Goal: Navigation & Orientation: Find specific page/section

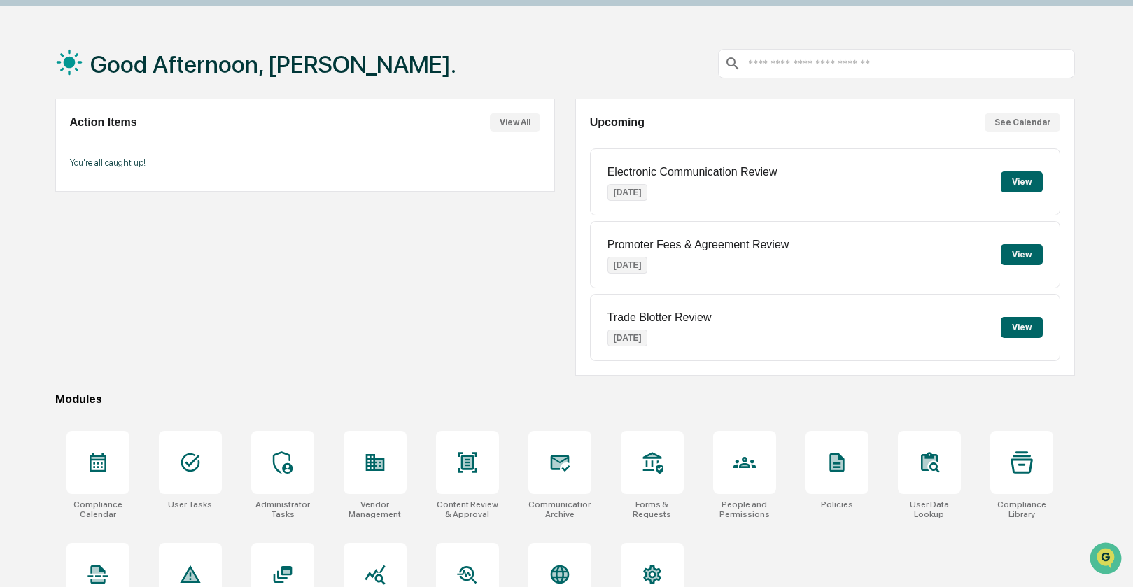
scroll to position [93, 0]
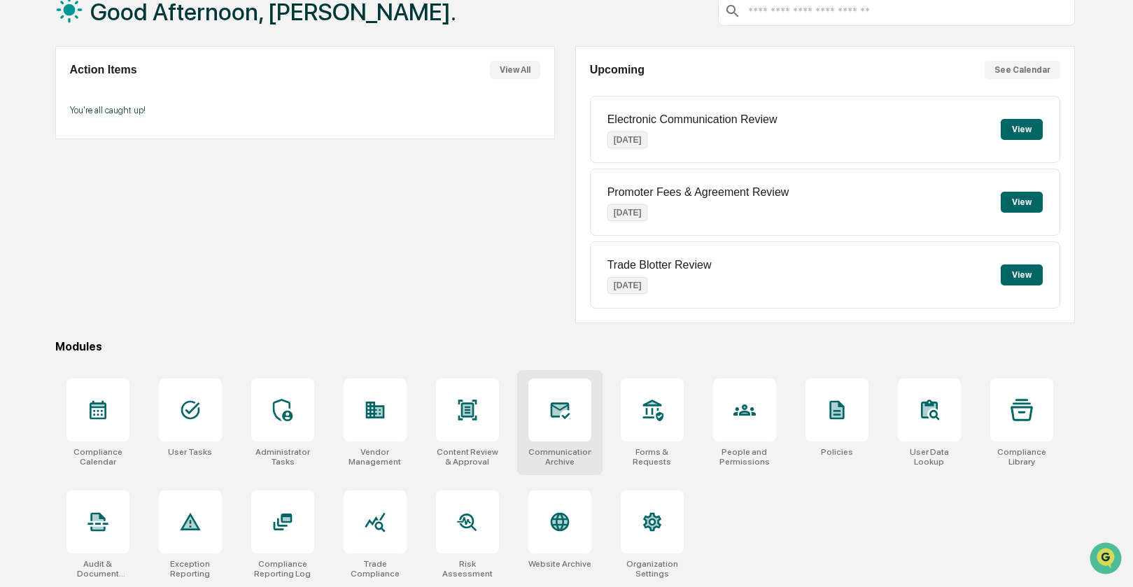
click at [550, 414] on icon at bounding box center [560, 410] width 22 height 22
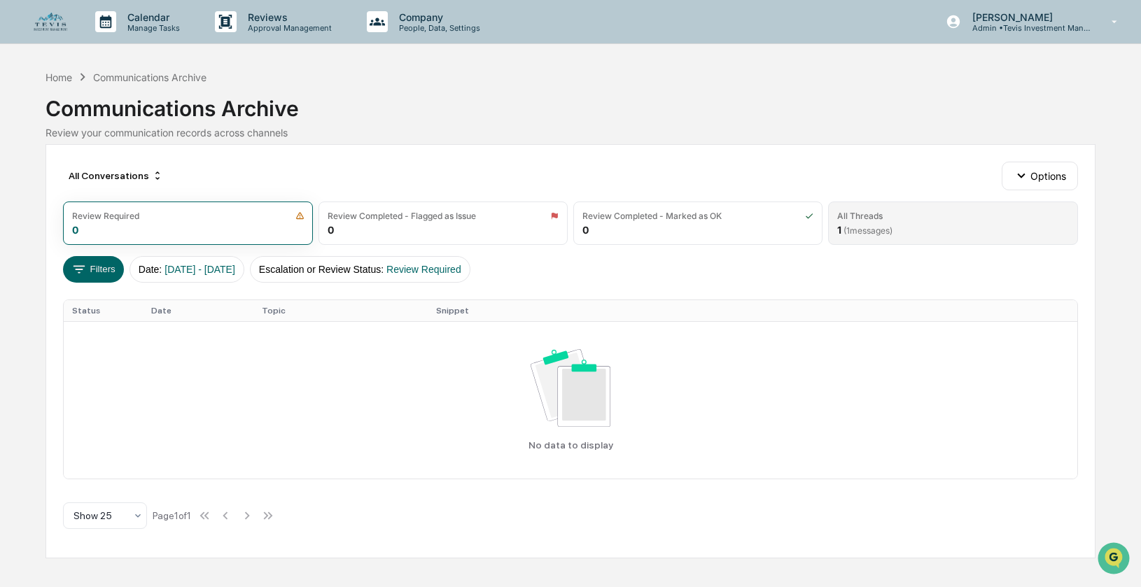
click at [870, 227] on span "( 1 messages)" at bounding box center [867, 230] width 49 height 10
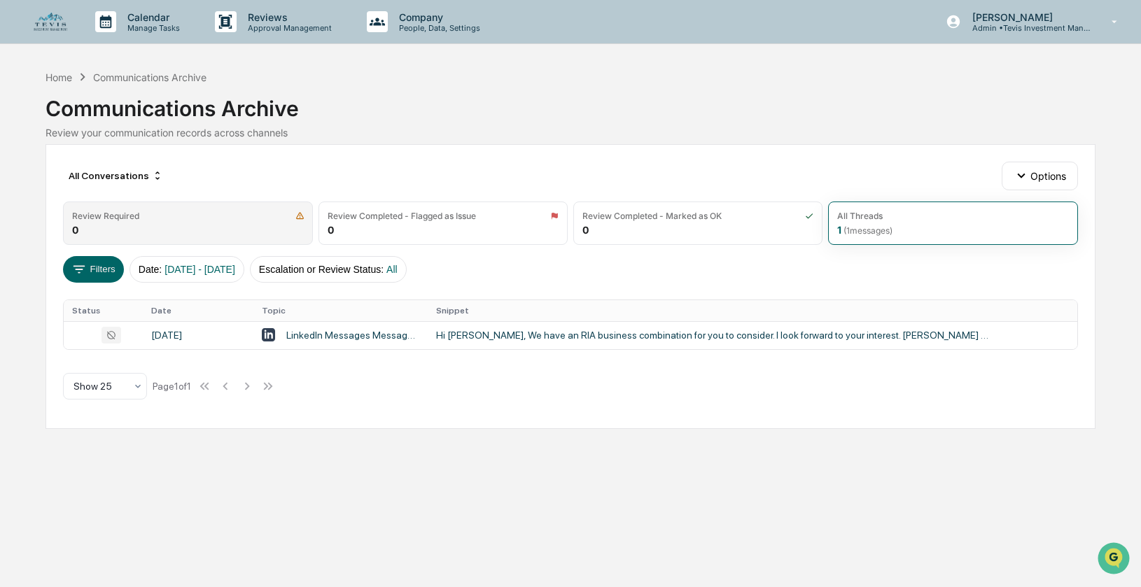
click at [190, 220] on div "Review Required 0" at bounding box center [187, 223] width 249 height 43
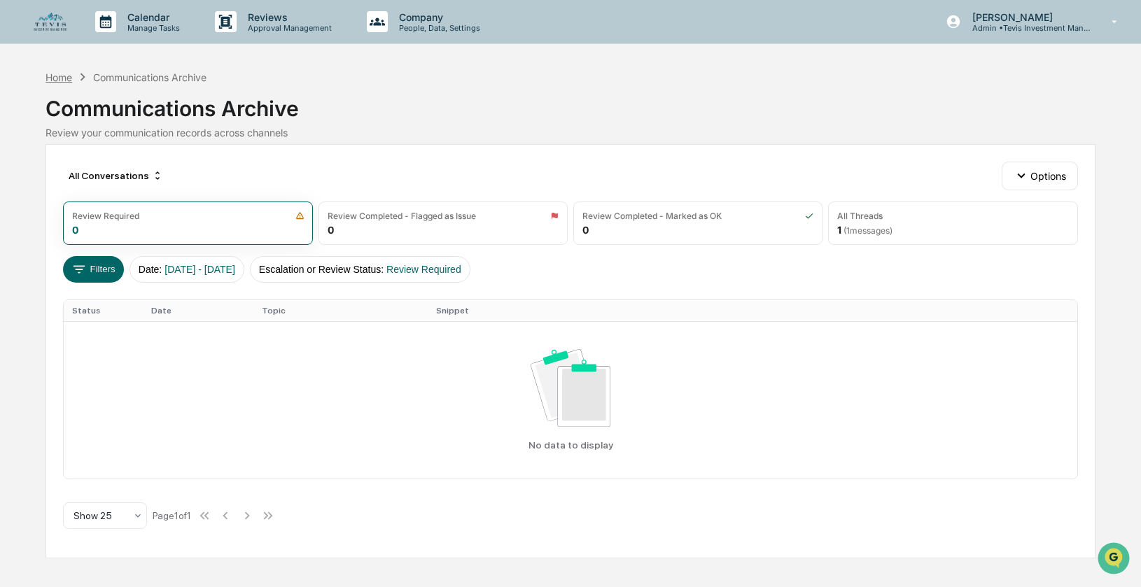
click at [56, 78] on div "Home" at bounding box center [58, 77] width 27 height 12
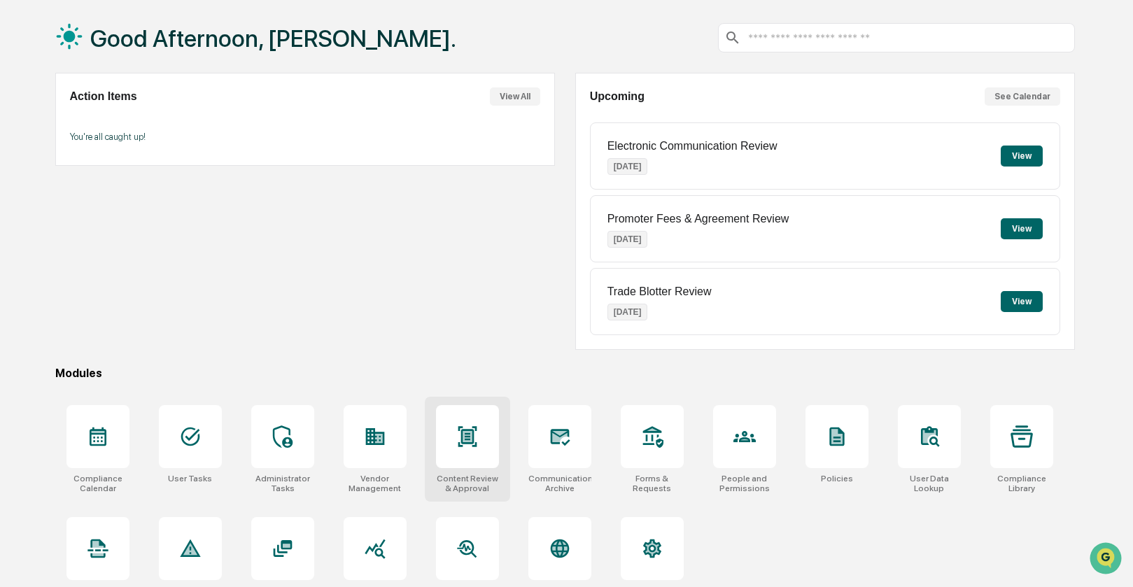
scroll to position [93, 0]
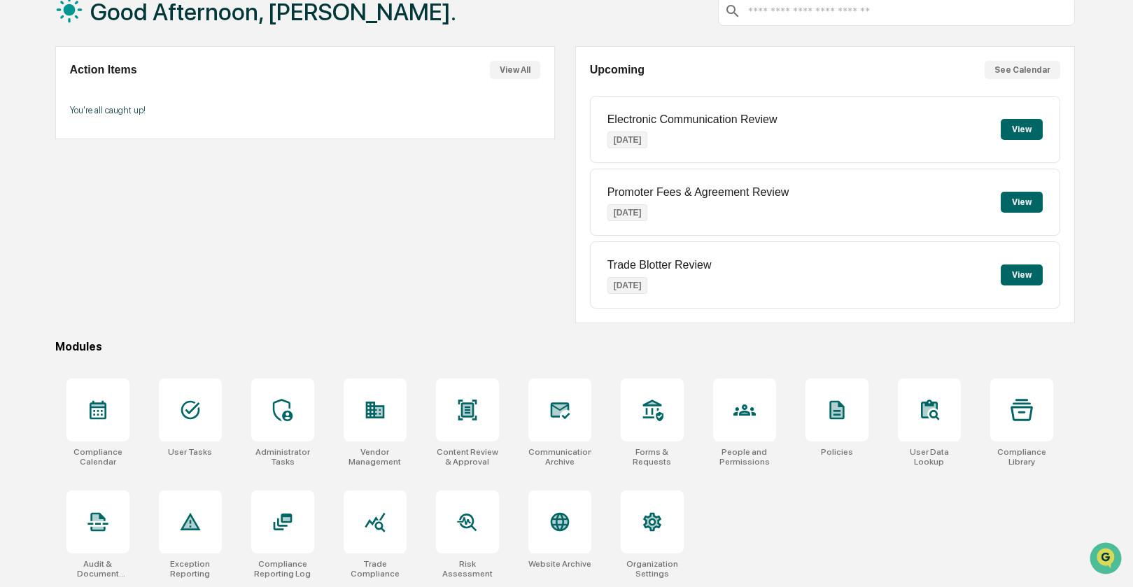
click at [436, 323] on div "Good Afternoon, Tammi. Action Items View All You're all caught up! Upcoming See…" at bounding box center [564, 281] width 1061 height 611
click at [546, 411] on div at bounding box center [559, 410] width 63 height 63
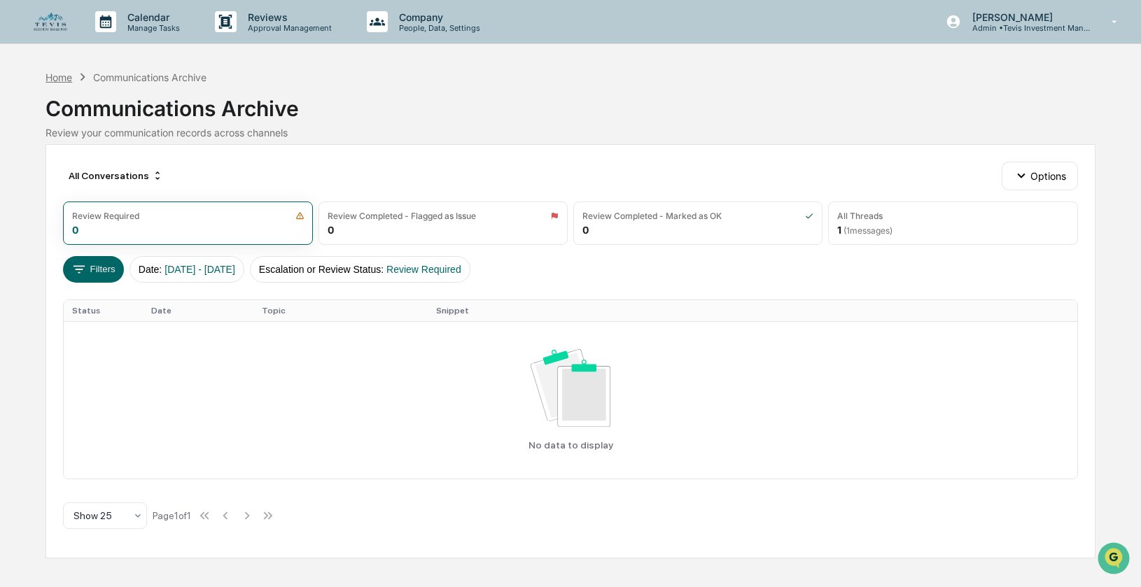
click at [50, 76] on div "Home" at bounding box center [58, 77] width 27 height 12
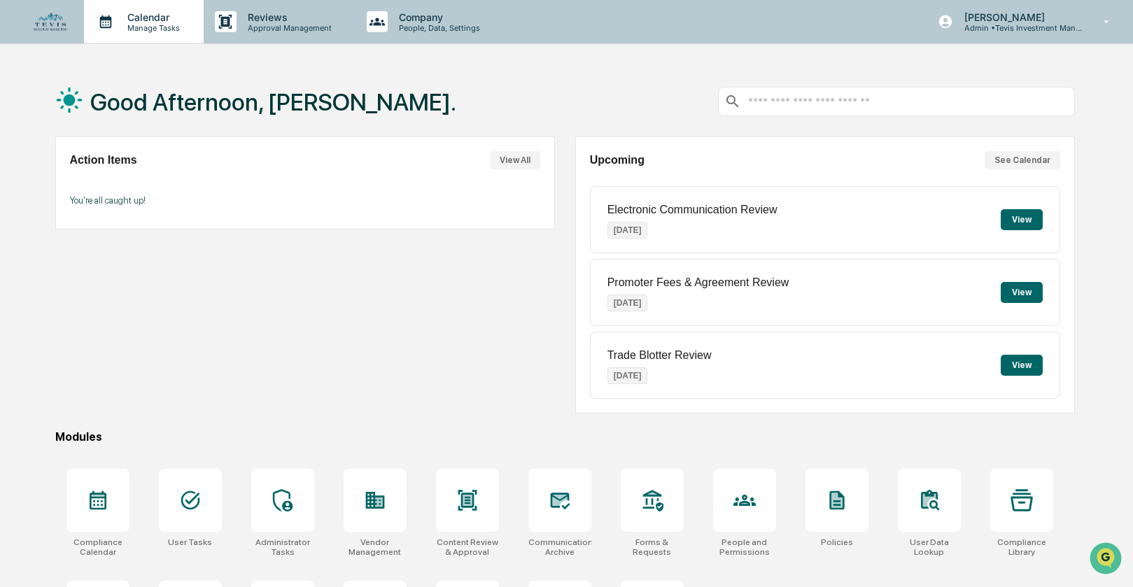
click at [150, 29] on p "Manage Tasks" at bounding box center [151, 28] width 71 height 10
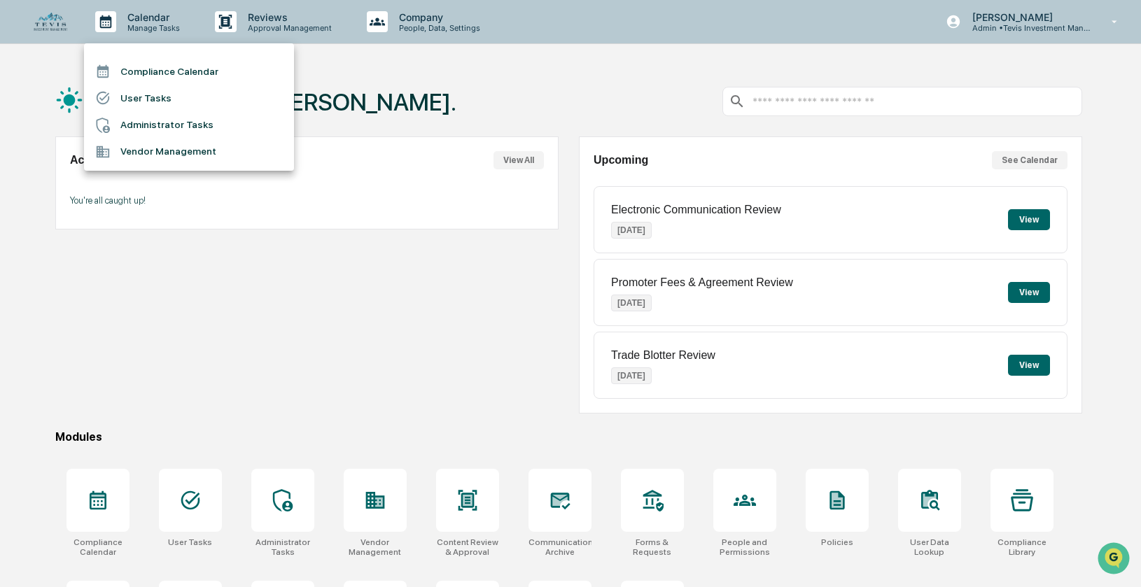
click at [170, 73] on li "Compliance Calendar" at bounding box center [189, 71] width 210 height 27
